Goal: Task Accomplishment & Management: Manage account settings

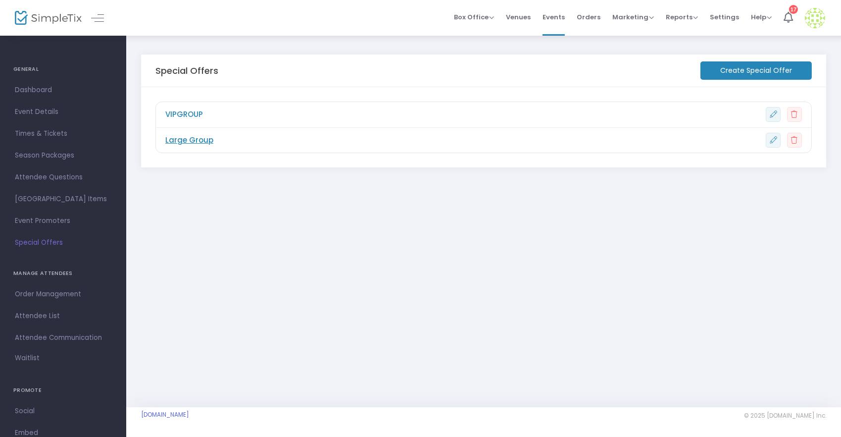
click at [197, 142] on span "Large Group" at bounding box center [189, 140] width 48 height 11
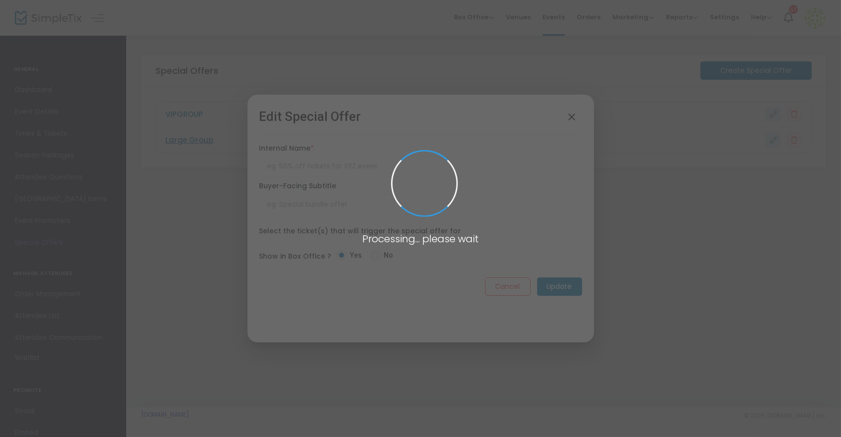
type input "Large Group"
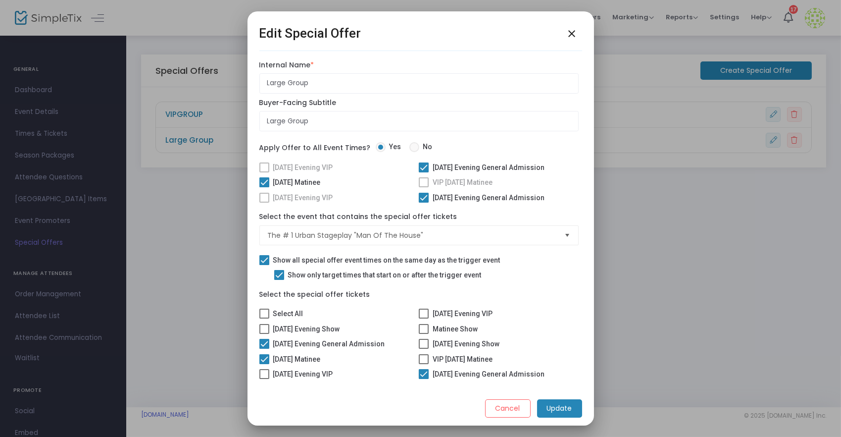
click at [268, 257] on span at bounding box center [264, 260] width 10 height 10
click at [264, 265] on input "Show all special offer event times on the same day as the trigger event" at bounding box center [264, 265] width 0 height 0
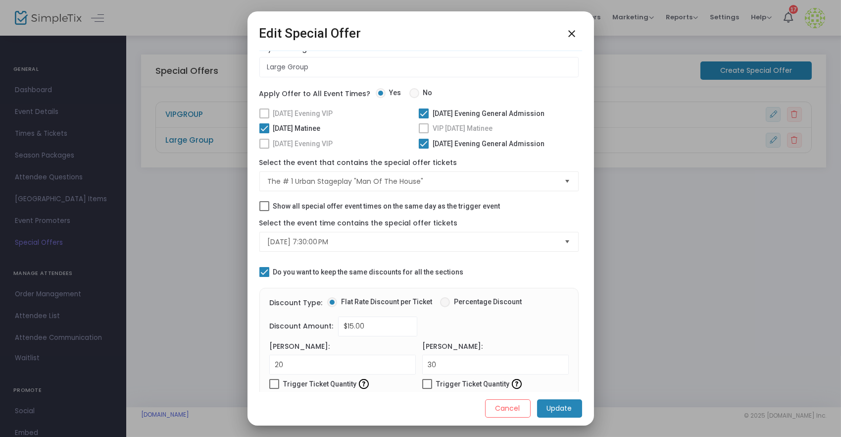
scroll to position [64, 0]
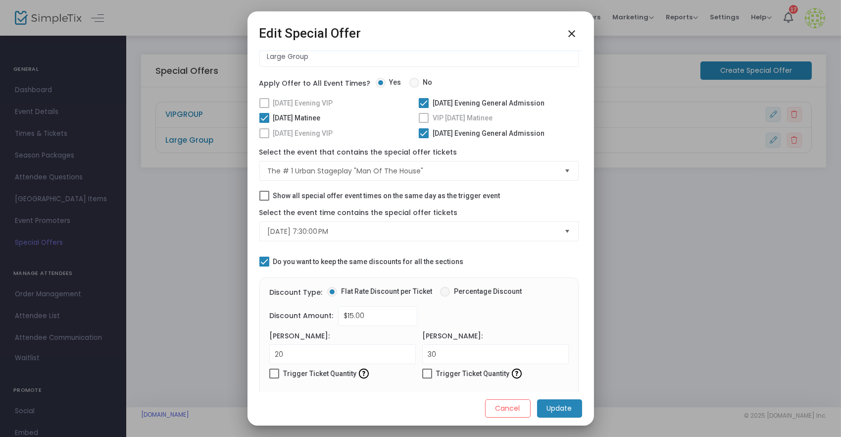
click at [565, 228] on span "Select" at bounding box center [567, 231] width 16 height 16
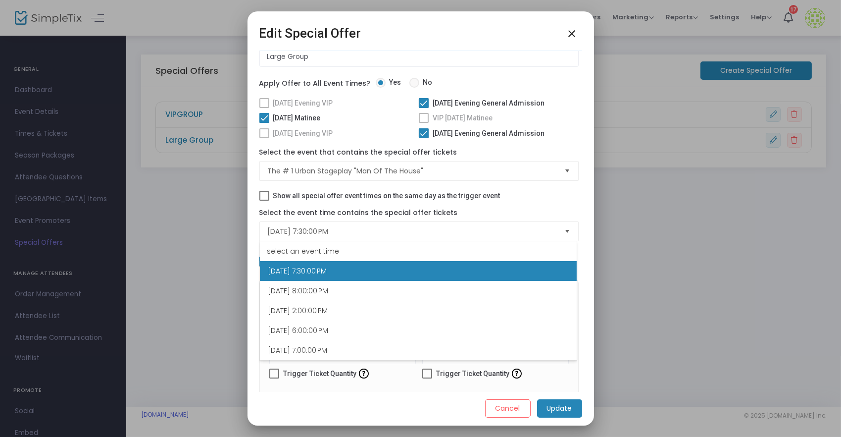
click at [263, 198] on span at bounding box center [264, 196] width 10 height 10
click at [264, 201] on input "Show all special offer event times on the same day as the trigger event" at bounding box center [264, 201] width 0 height 0
checkbox input "true"
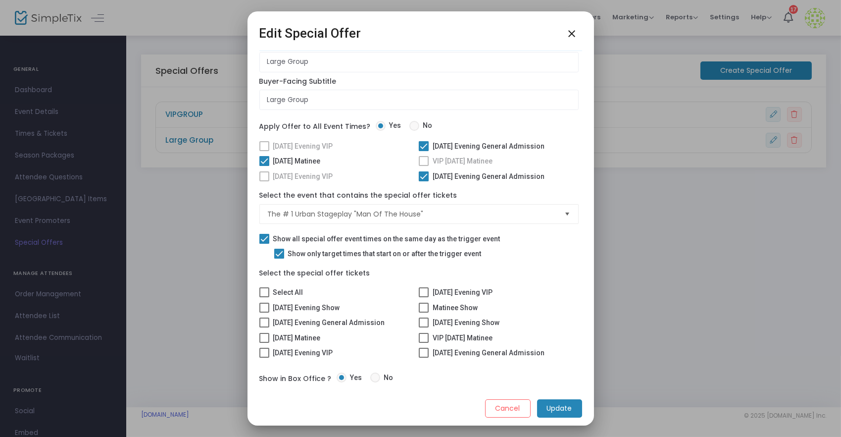
scroll to position [21, 0]
click at [265, 325] on span at bounding box center [264, 322] width 10 height 10
click at [264, 327] on input "Friday Evening General Admission" at bounding box center [264, 327] width 0 height 0
checkbox input "true"
click at [264, 339] on span at bounding box center [264, 338] width 10 height 10
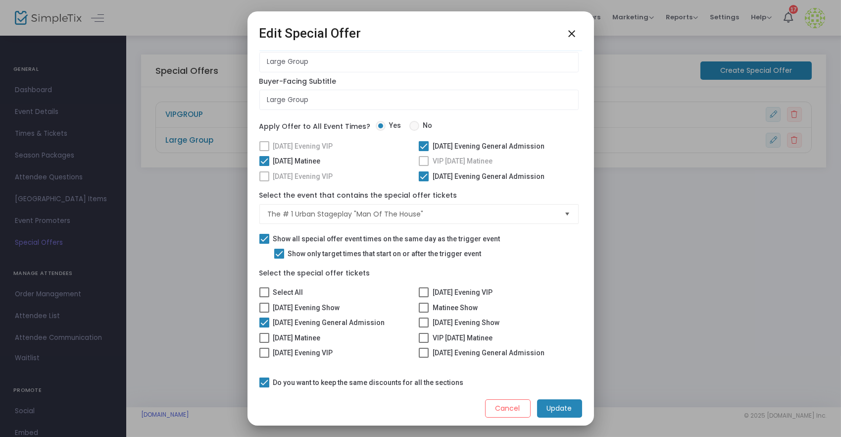
click at [264, 343] on input "Saturday Matinee" at bounding box center [264, 343] width 0 height 0
checkbox input "true"
click at [428, 307] on label "Matinee Show" at bounding box center [448, 308] width 59 height 12
click at [424, 312] on input "Matinee Show" at bounding box center [423, 312] width 0 height 0
click at [428, 307] on label "Matinee Show" at bounding box center [448, 308] width 59 height 12
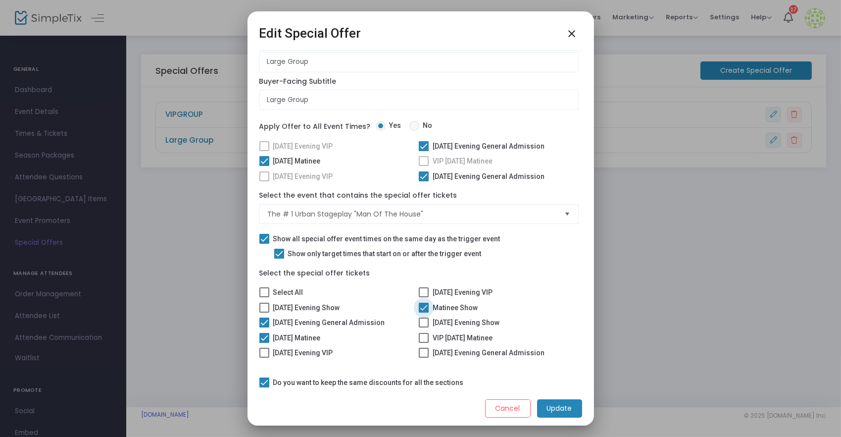
click at [424, 312] on input "Matinee Show" at bounding box center [423, 312] width 0 height 0
checkbox input "false"
click at [572, 35] on mat-icon "close" at bounding box center [572, 34] width 12 height 12
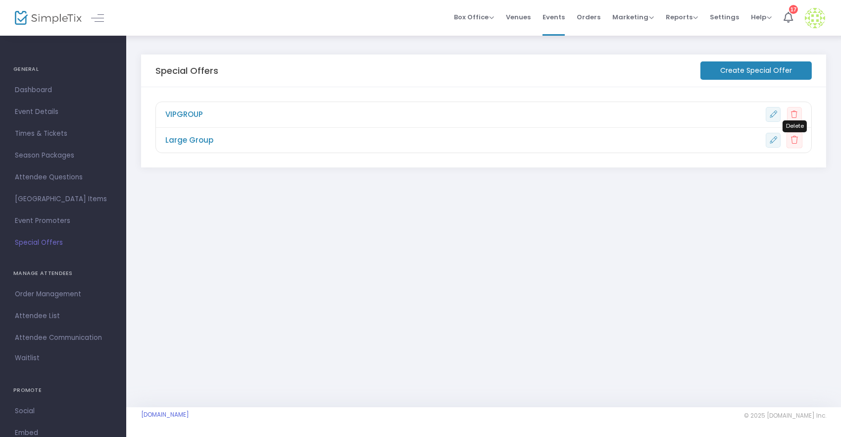
click at [796, 145] on button at bounding box center [794, 140] width 16 height 16
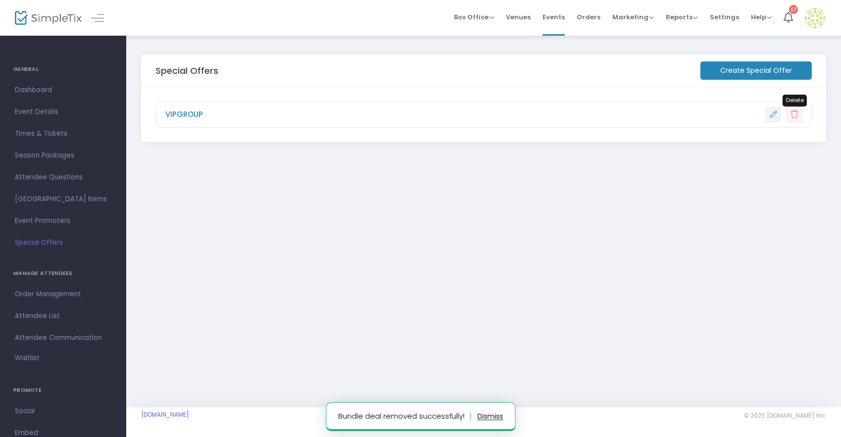
click at [792, 117] on icon at bounding box center [794, 114] width 7 height 8
